Goal: Task Accomplishment & Management: Use online tool/utility

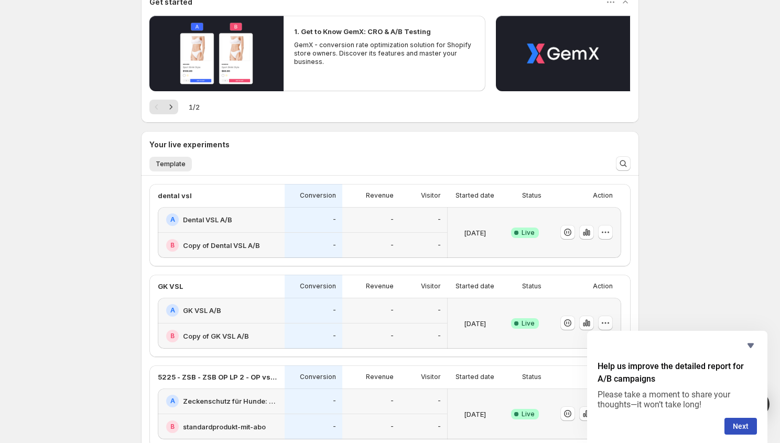
scroll to position [167, 0]
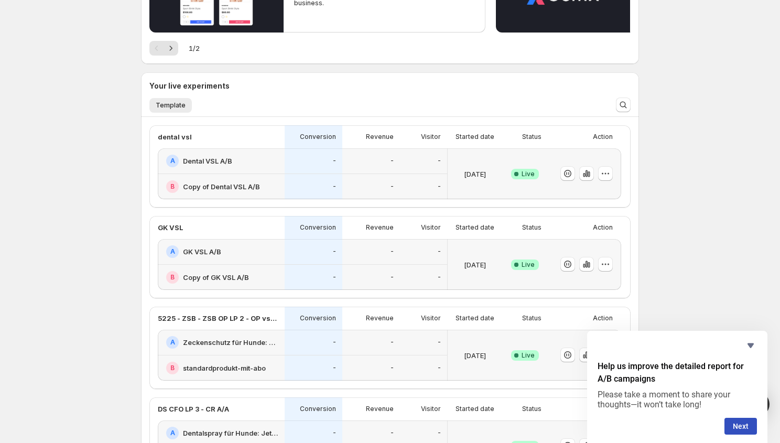
click at [597, 173] on div at bounding box center [586, 173] width 52 height 15
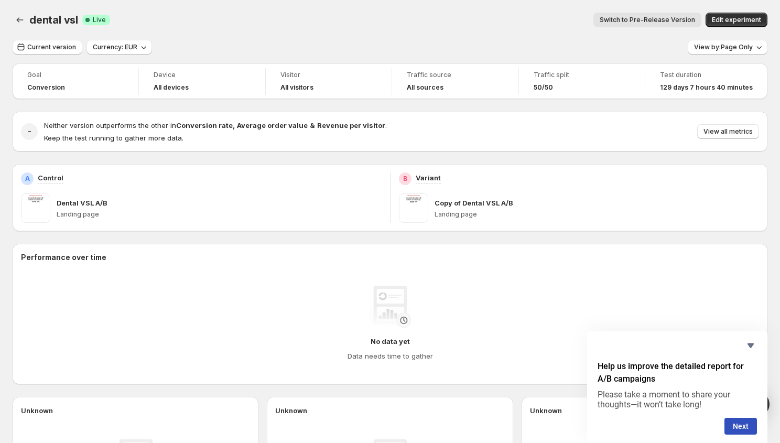
click at [604, 174] on div "B Variant" at bounding box center [579, 178] width 360 height 13
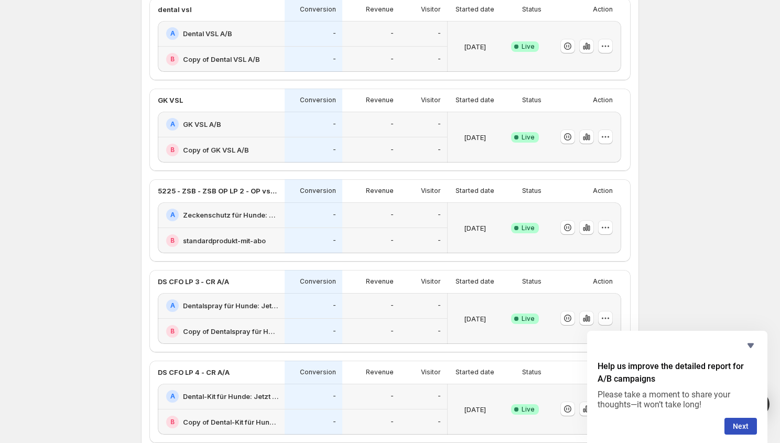
scroll to position [438, 0]
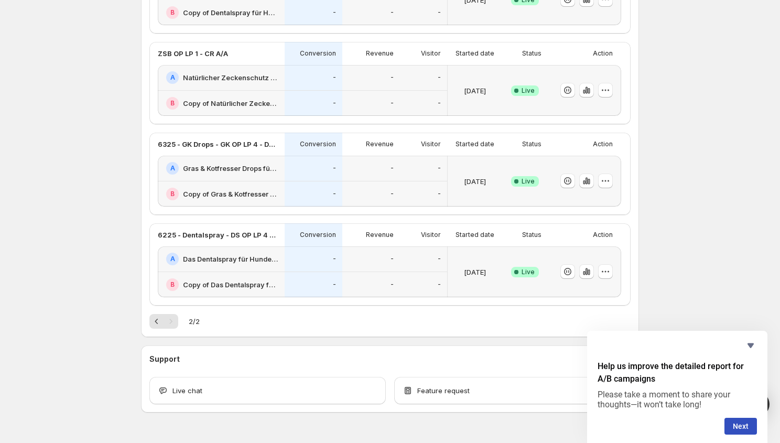
scroll to position [367, 0]
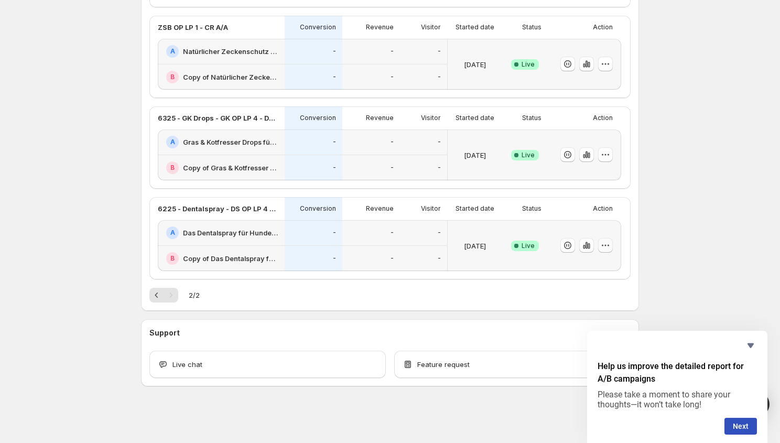
click at [607, 246] on icon "button" at bounding box center [605, 245] width 10 height 10
click at [577, 224] on div at bounding box center [582, 245] width 61 height 42
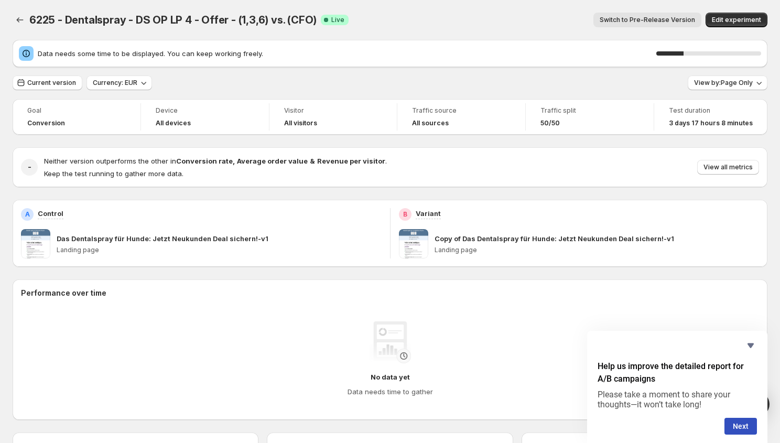
click at [529, 40] on div "Data needs some time to be displayed. You can keep working freely. 26 %" at bounding box center [390, 53] width 755 height 27
click at [441, 5] on div "6225 - Dentalspray - DS OP LP 4 - Offer - (1,3,6) vs. (CFO). This page is ready…" at bounding box center [390, 20] width 755 height 40
click at [19, 18] on icon "Back" at bounding box center [20, 20] width 10 height 10
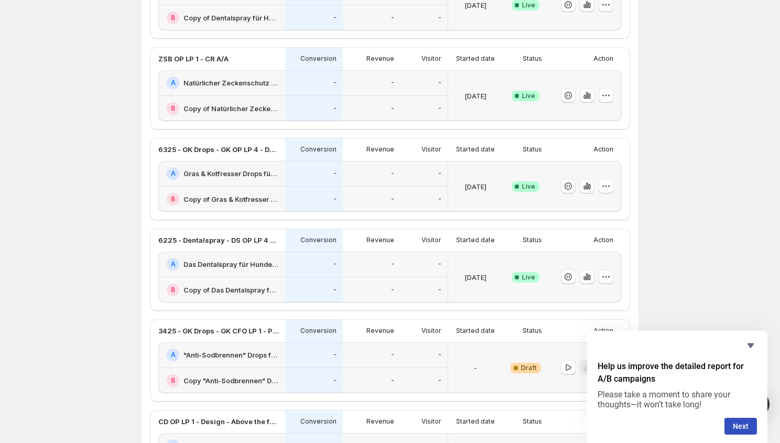
scroll to position [598, 0]
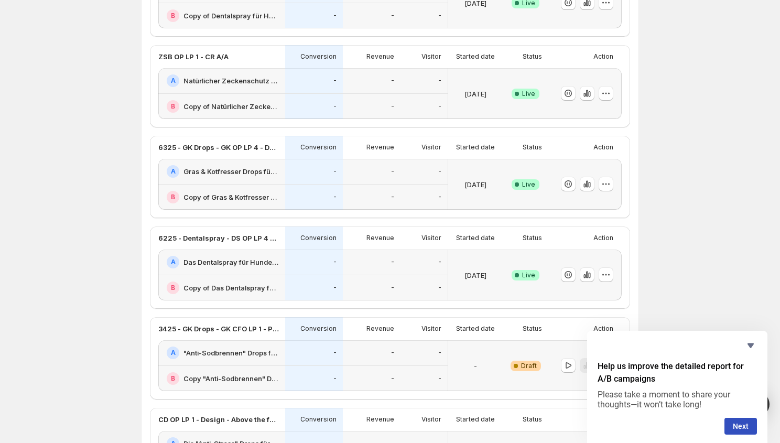
click at [529, 276] on span "Live" at bounding box center [528, 275] width 13 height 8
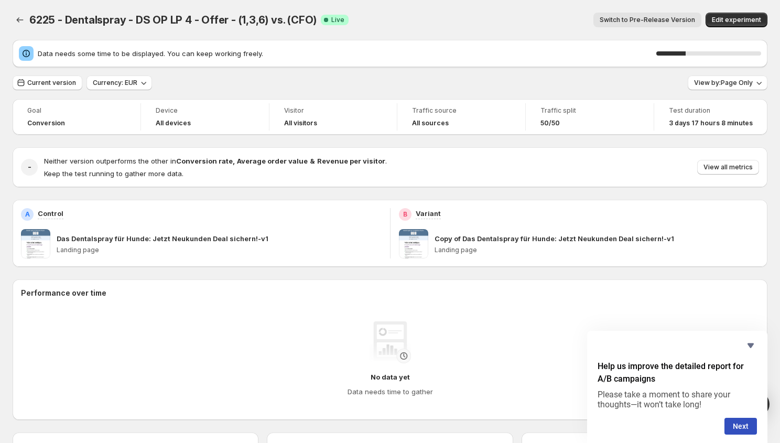
click at [458, 241] on p "Copy of Das Dentalspray für Hunde: Jetzt Neukunden Deal sichern!-v1" at bounding box center [553, 238] width 239 height 10
click at [746, 19] on span "Edit experiment" at bounding box center [736, 20] width 49 height 8
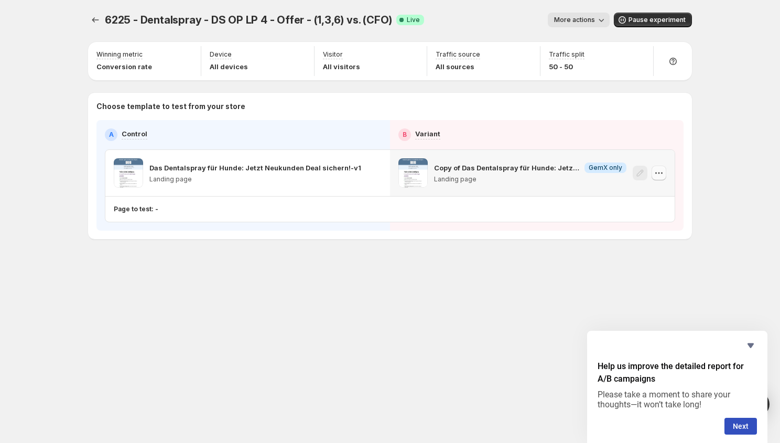
click at [656, 173] on icon "button" at bounding box center [656, 173] width 2 height 2
click at [469, 162] on p "Copy of Das Dentalspray für Hunde: Jetzt Neukunden Deal sichern!-v1" at bounding box center [507, 167] width 146 height 10
click at [413, 171] on span at bounding box center [412, 172] width 29 height 29
click at [578, 21] on span "More actions" at bounding box center [574, 20] width 41 height 8
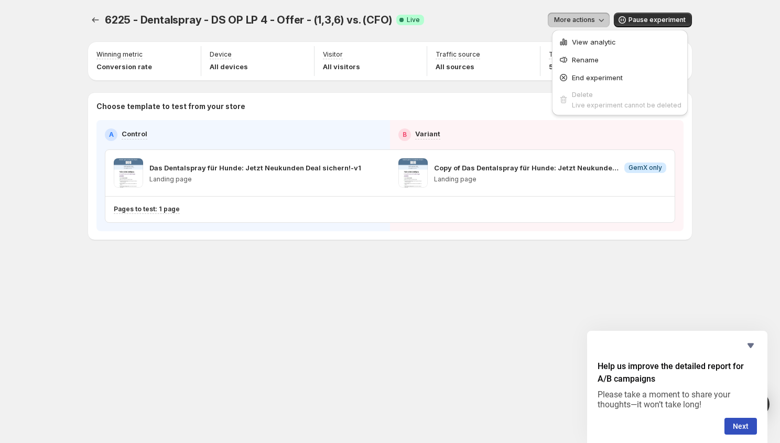
click at [490, 18] on div "More actions" at bounding box center [520, 20] width 177 height 15
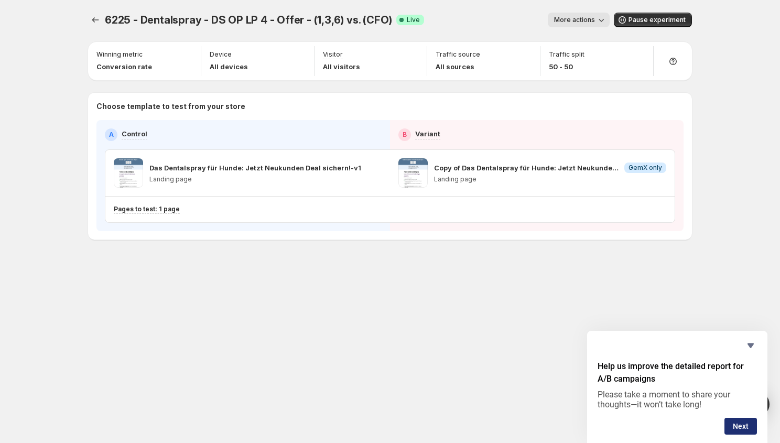
click at [748, 431] on button "Next" at bounding box center [740, 426] width 32 height 17
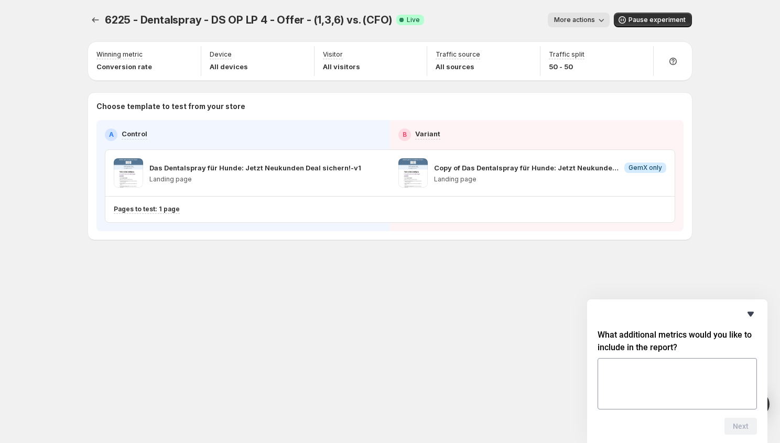
click at [748, 311] on icon "Hide survey" at bounding box center [750, 314] width 13 height 13
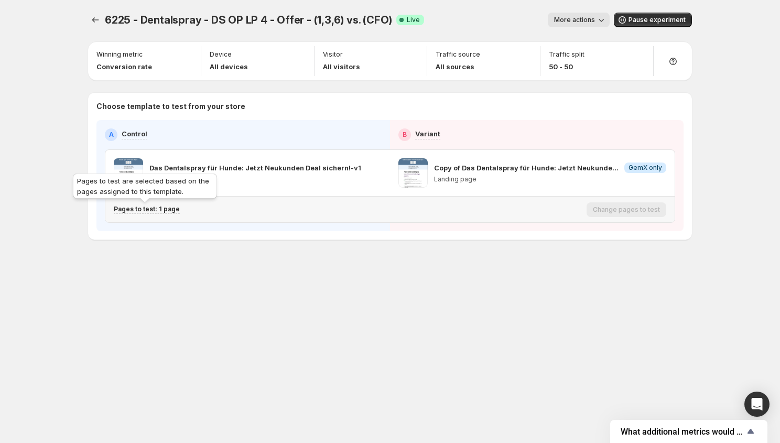
click at [139, 204] on div "Pages to test are selected based on the pages assigned to this template." at bounding box center [145, 188] width 148 height 34
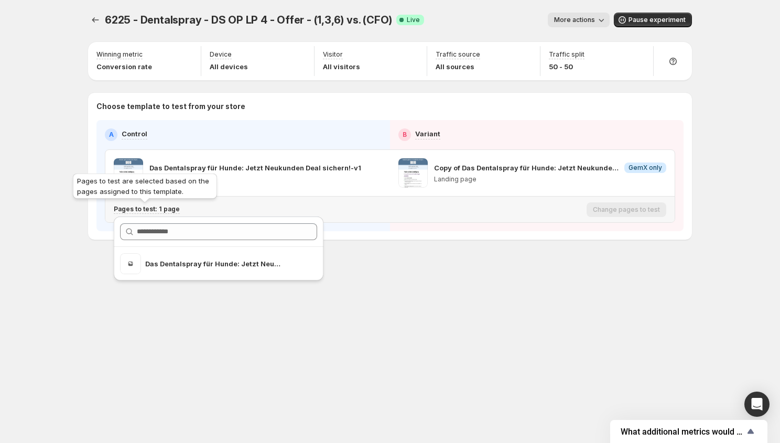
click at [139, 207] on p "Pages to test: 1 page" at bounding box center [147, 209] width 66 height 8
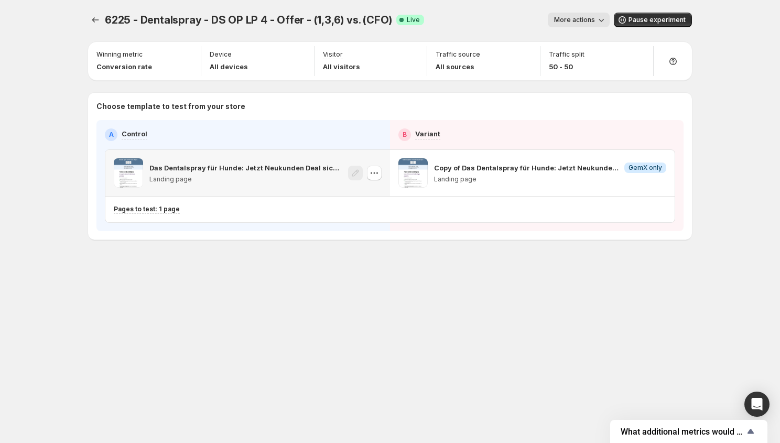
click at [116, 167] on span at bounding box center [128, 172] width 29 height 29
click at [94, 17] on icon "Experiments" at bounding box center [95, 20] width 10 height 10
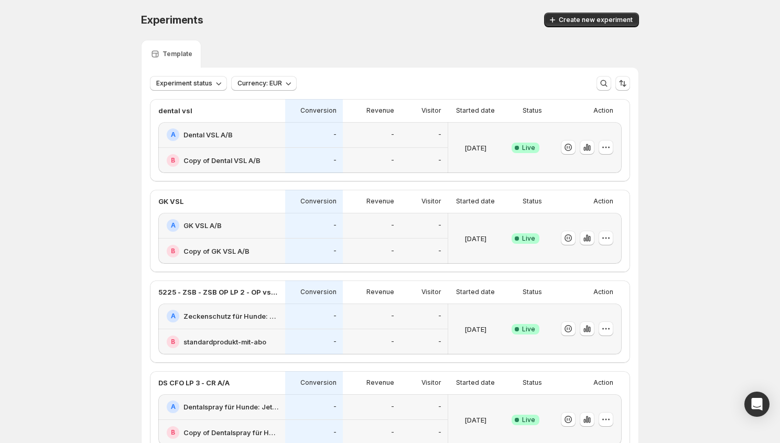
click at [212, 138] on h2 "Dental VSL A/B" at bounding box center [207, 134] width 49 height 10
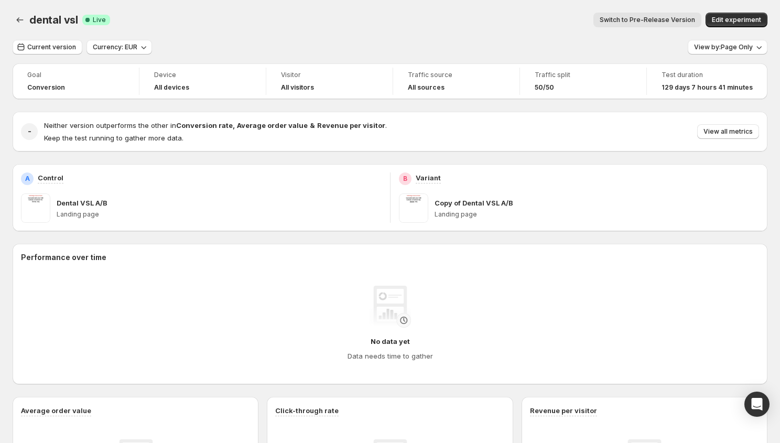
click at [93, 19] on span "Live" at bounding box center [99, 20] width 13 height 8
click at [21, 16] on icon "Back" at bounding box center [20, 20] width 10 height 10
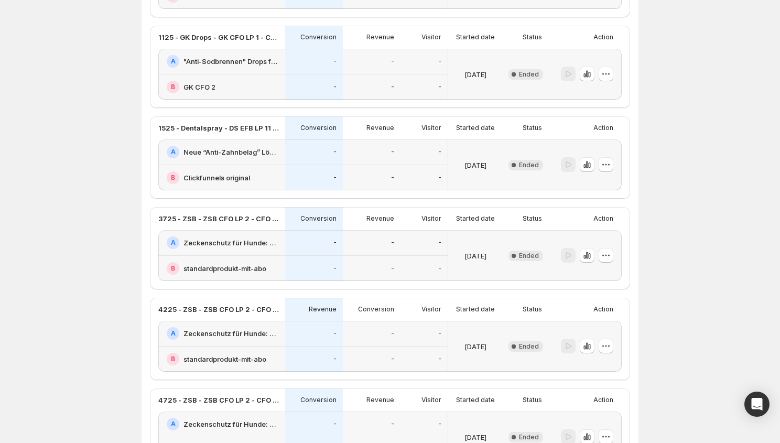
scroll to position [1549, 0]
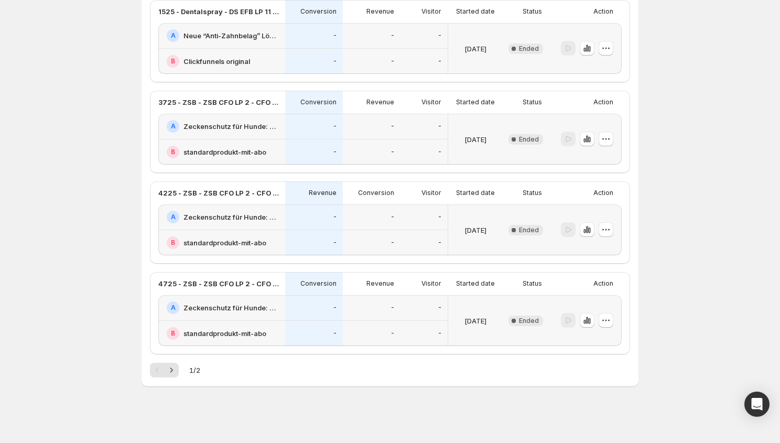
scroll to position [349, 0]
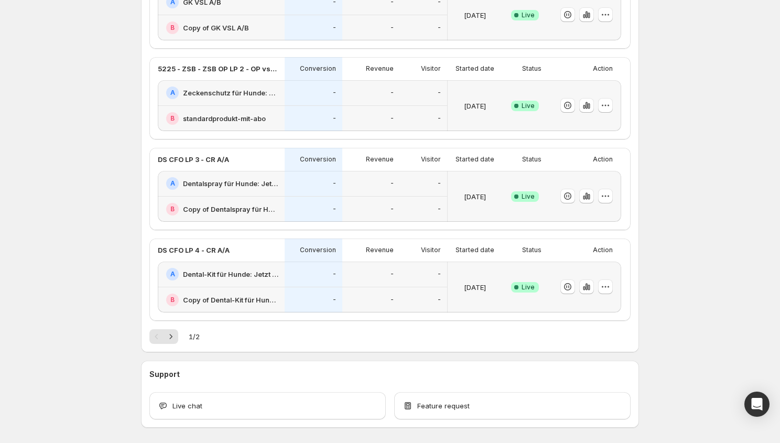
scroll to position [457, 0]
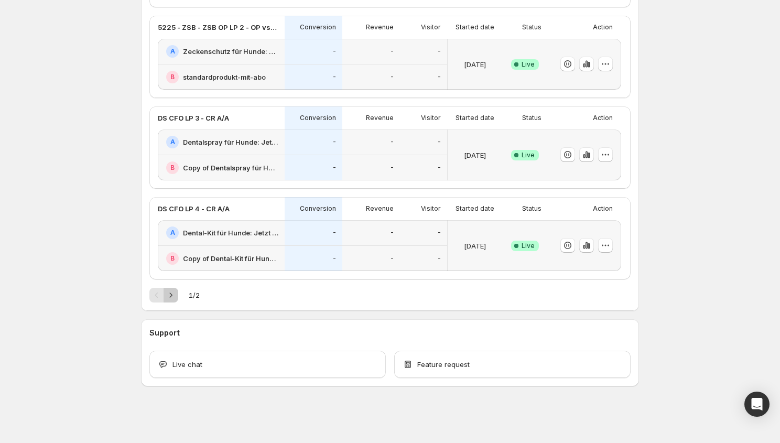
click at [177, 291] on button "Next" at bounding box center [170, 295] width 15 height 15
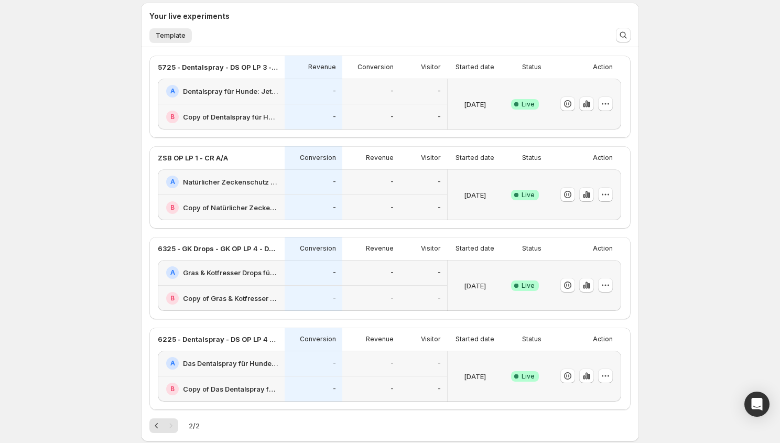
scroll to position [263, 0]
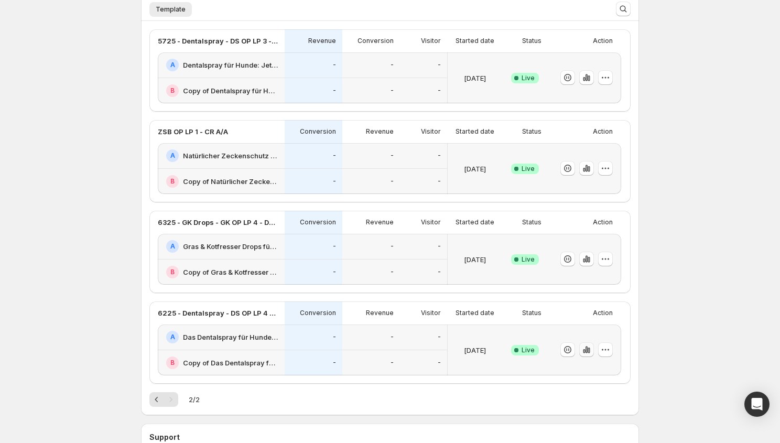
click at [588, 349] on icon "button" at bounding box center [586, 349] width 10 height 10
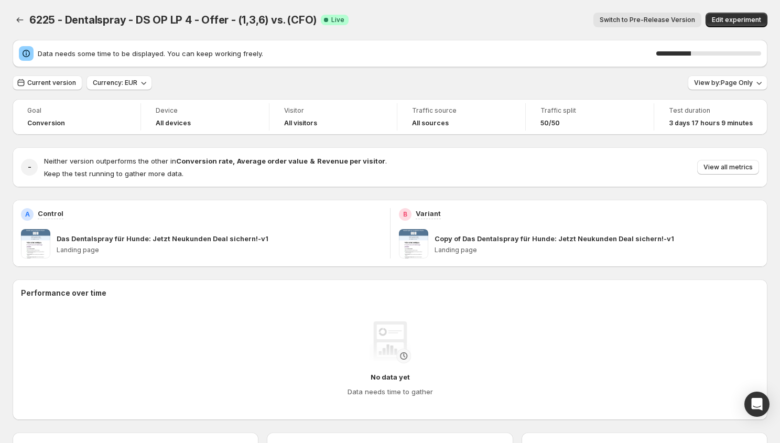
click at [512, 15] on div "Switch to Pre-Release Version" at bounding box center [529, 20] width 344 height 15
